Goal: Feedback & Contribution: Contribute content

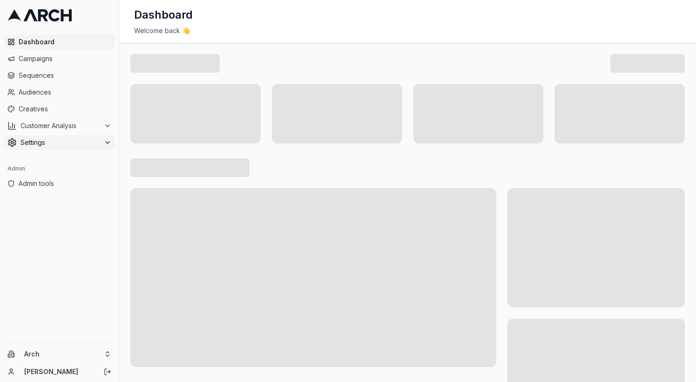
click at [49, 140] on span "Settings" at bounding box center [60, 142] width 80 height 9
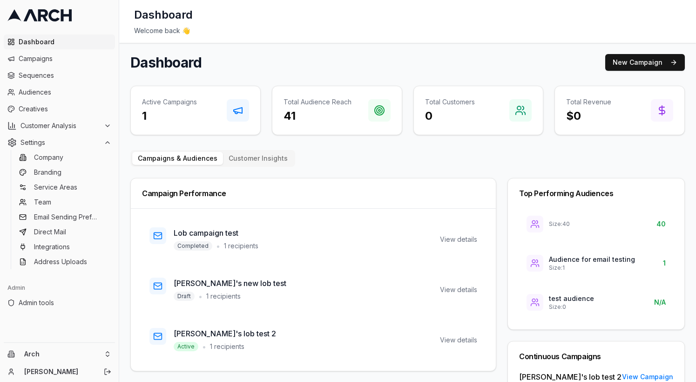
click at [45, 164] on ul "Company Branding Service Areas Team Email Sending Preferences Direct Mail Integ…" at bounding box center [60, 209] width 98 height 119
click at [51, 156] on span "Company" at bounding box center [48, 157] width 29 height 9
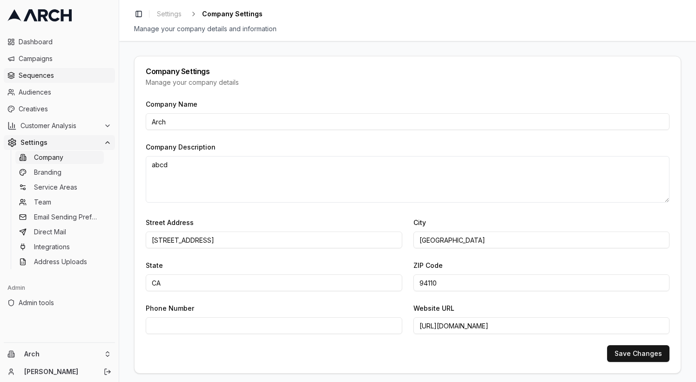
click at [62, 72] on span "Sequences" at bounding box center [65, 75] width 93 height 9
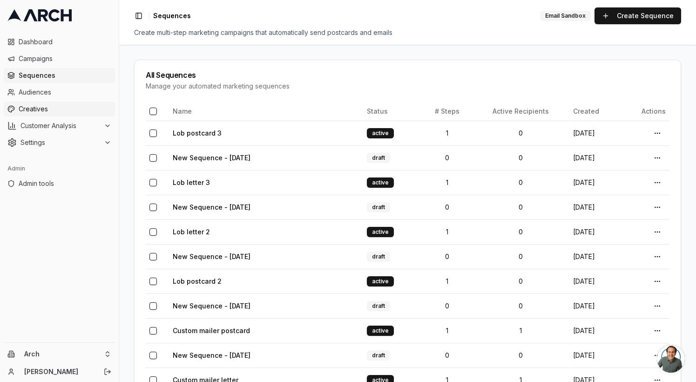
click at [63, 110] on span "Creatives" at bounding box center [65, 108] width 93 height 9
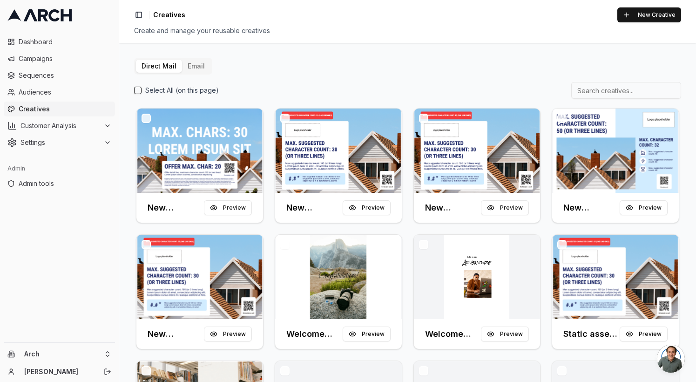
click at [198, 67] on button "Email" at bounding box center [196, 66] width 28 height 13
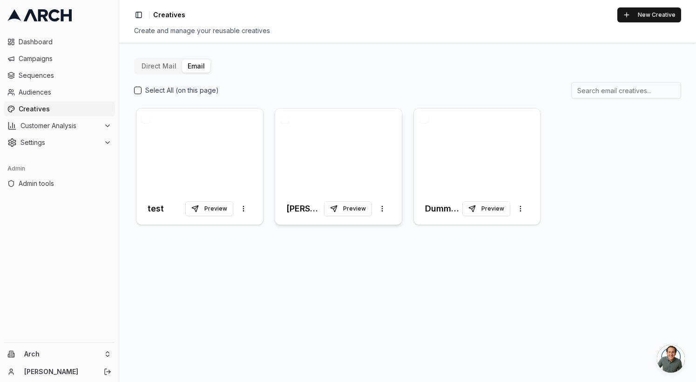
click at [347, 166] on div at bounding box center [338, 150] width 127 height 84
click at [462, 119] on div at bounding box center [477, 150] width 127 height 84
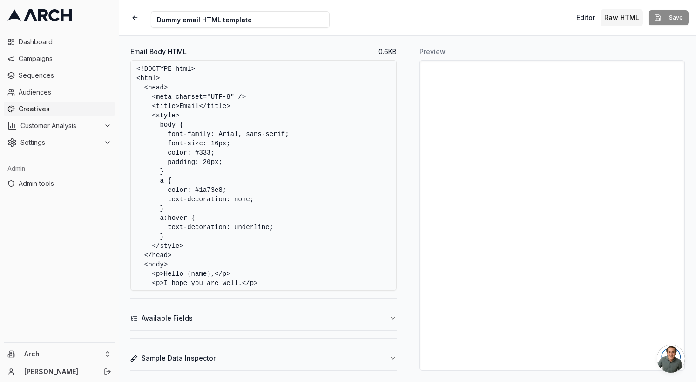
click at [260, 139] on textarea "<!DOCTYPE html> <html> <head> <meta charset="UTF-8" /> <title>Email</title> <st…" at bounding box center [263, 175] width 266 height 230
click at [308, 161] on textarea "<!DOCTYPE html> <html> <head> <meta charset="UTF-8" /> <title>Email</title> <st…" at bounding box center [263, 175] width 266 height 230
paste textarea "HTML PUBLIC "-//W3C//DTD XHTML 1.0 Transitional //EN" "http://www.w3.org/TR/xht…"
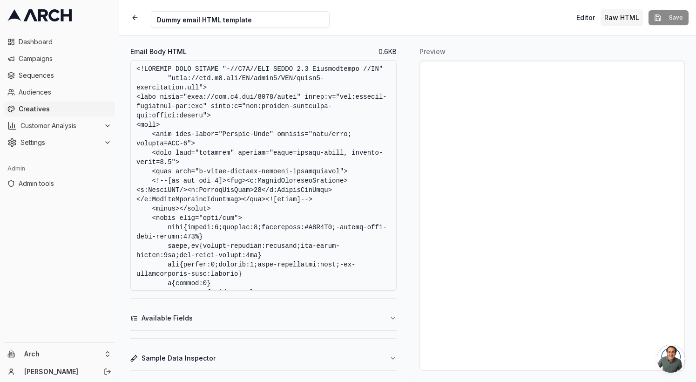
scroll to position [1505, 0]
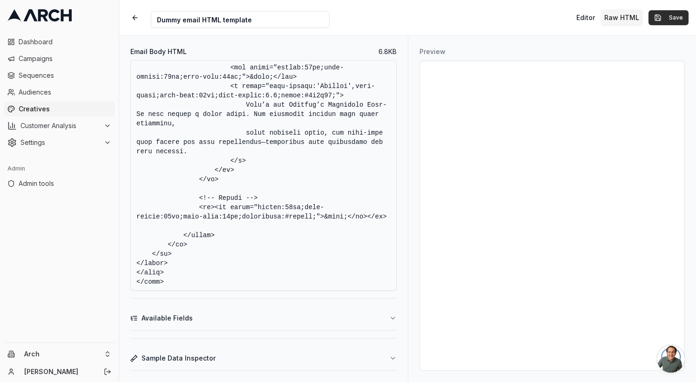
type textarea "<!DOCTYPE HTML PUBLIC "-//W3C//DTD XHTML 1.0 Transitional //EN" "http://www.w3.…"
click at [670, 18] on button "Save" at bounding box center [669, 17] width 40 height 15
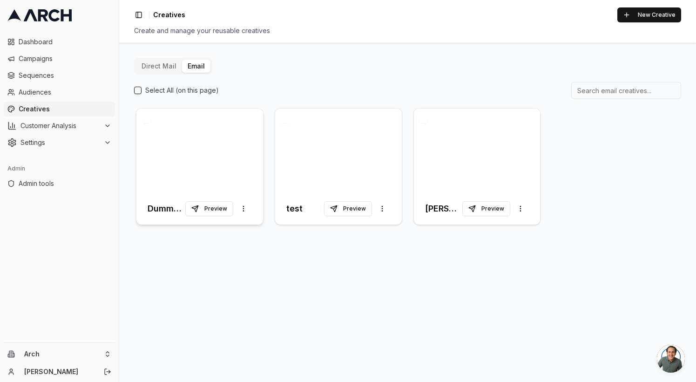
click at [162, 201] on div "Dummy email HTML template Preview More options" at bounding box center [200, 208] width 104 height 17
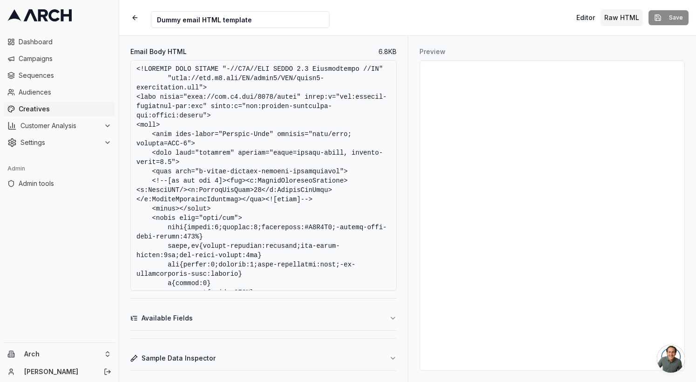
click at [278, 268] on textarea "Email Body HTML" at bounding box center [263, 175] width 266 height 230
paste textarea "html> <html xmlns:v="urn:schemas-microsoft-com:vml" xmlns:o="urn:schemas-micros…"
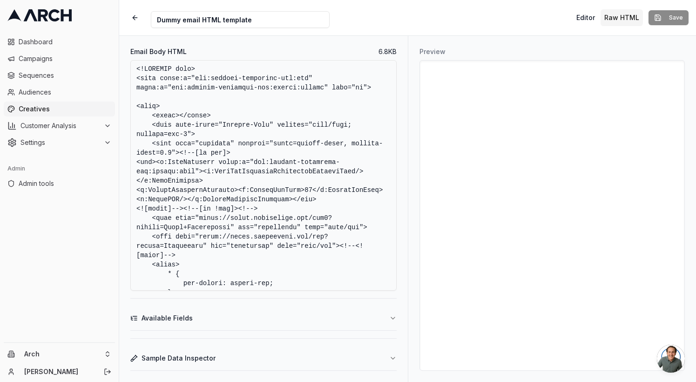
scroll to position [16777, 0]
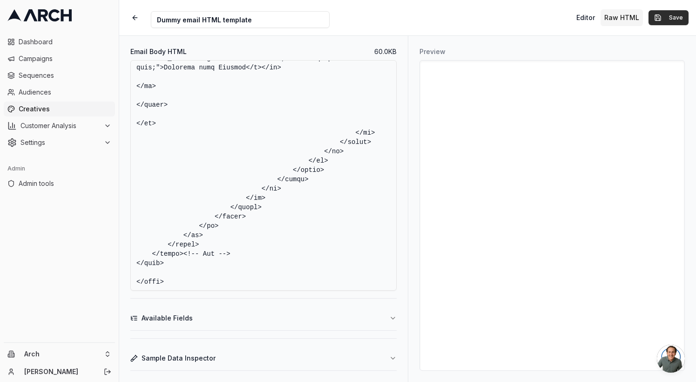
type textarea "<!DOCTYPE html> <html xmlns:v="urn:schemas-microsoft-com:vml" xmlns:o="urn:sche…"
click at [674, 15] on button "Save" at bounding box center [669, 17] width 40 height 15
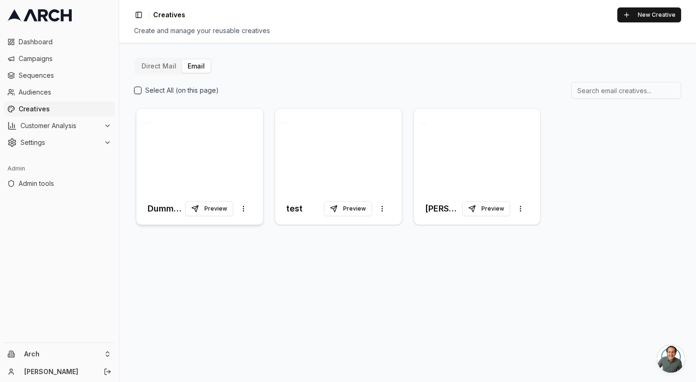
click at [197, 148] on div at bounding box center [199, 150] width 127 height 84
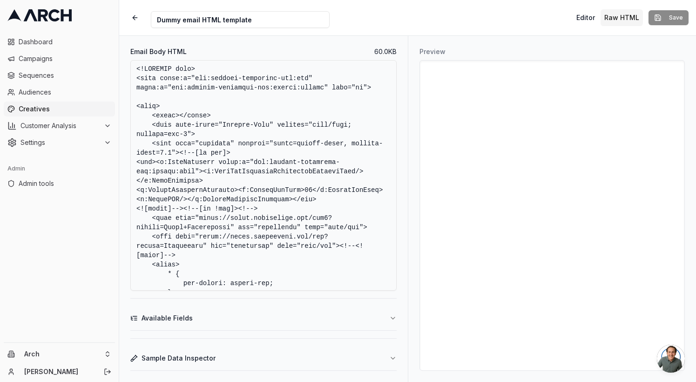
click at [277, 98] on textarea "Email Body HTML" at bounding box center [263, 175] width 266 height 230
click at [297, 242] on textarea "Email Body HTML" at bounding box center [263, 175] width 266 height 230
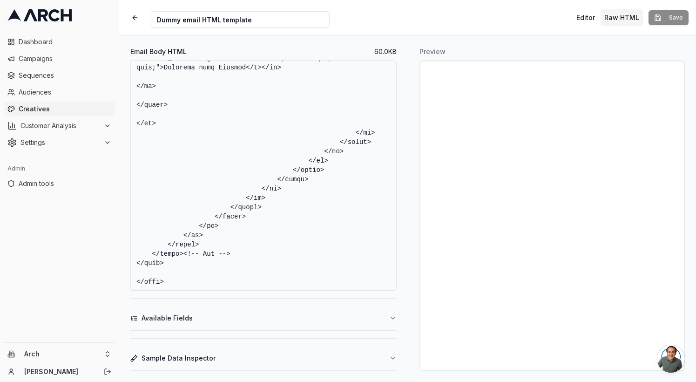
click at [293, 163] on textarea "Email Body HTML" at bounding box center [263, 175] width 266 height 230
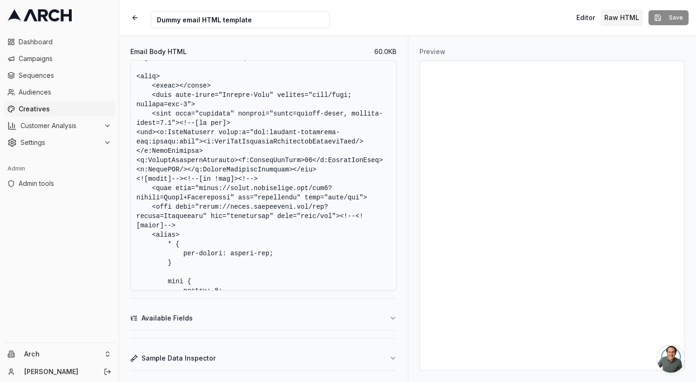
scroll to position [0, 0]
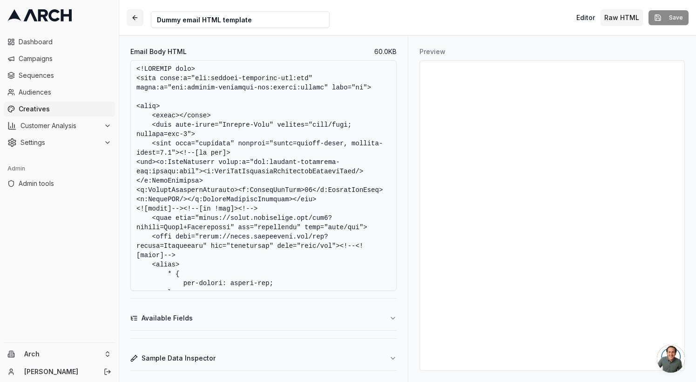
click at [135, 16] on button "button" at bounding box center [135, 17] width 17 height 17
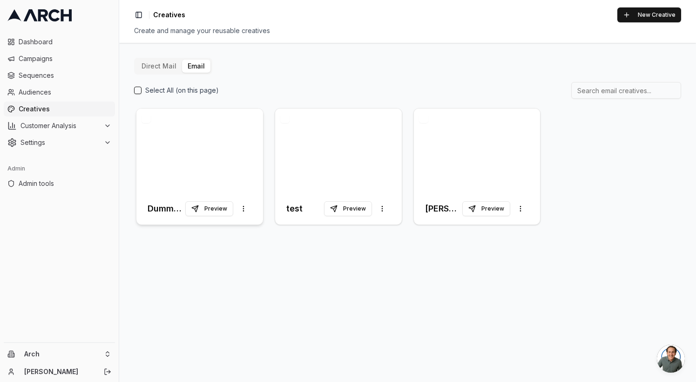
click at [220, 129] on div at bounding box center [199, 150] width 127 height 84
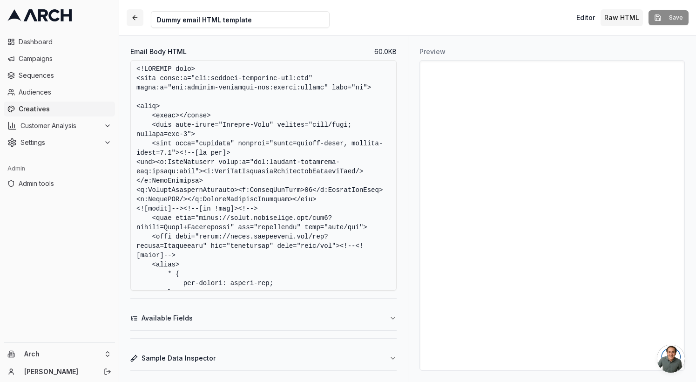
click at [138, 21] on button "button" at bounding box center [135, 17] width 17 height 17
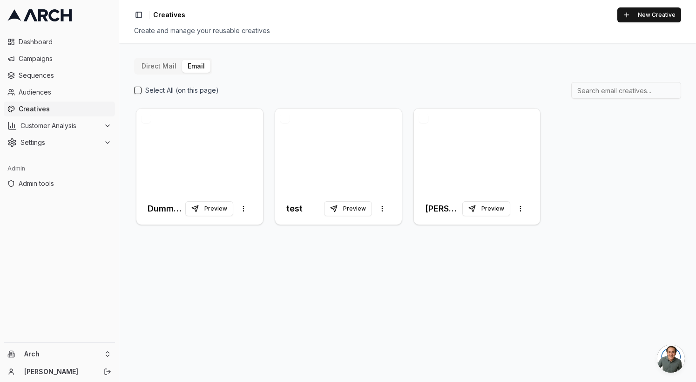
click at [312, 81] on div "Direct Mail Email Select All (on this page) Dummy email HTML template Preview M…" at bounding box center [407, 142] width 547 height 169
click at [285, 75] on div "Direct Mail Email Select All (on this page) Dummy email HTML template Preview M…" at bounding box center [407, 142] width 547 height 169
